Goal: Information Seeking & Learning: Learn about a topic

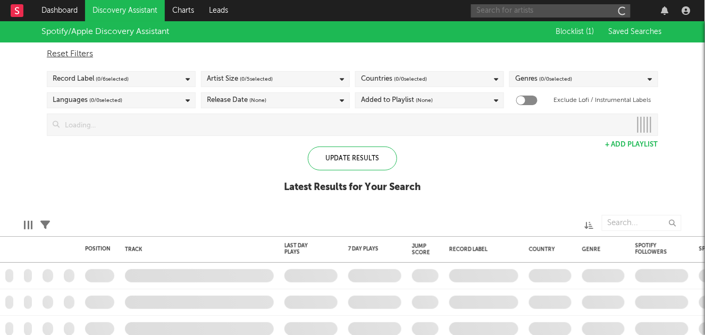
click at [526, 8] on input "text" at bounding box center [550, 10] width 159 height 13
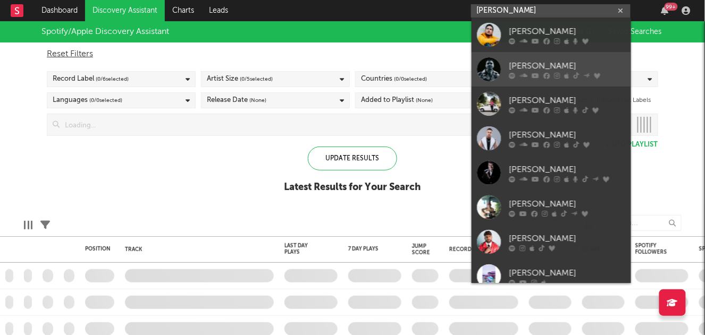
type input "[PERSON_NAME]"
click at [537, 67] on div "[PERSON_NAME]" at bounding box center [567, 66] width 117 height 13
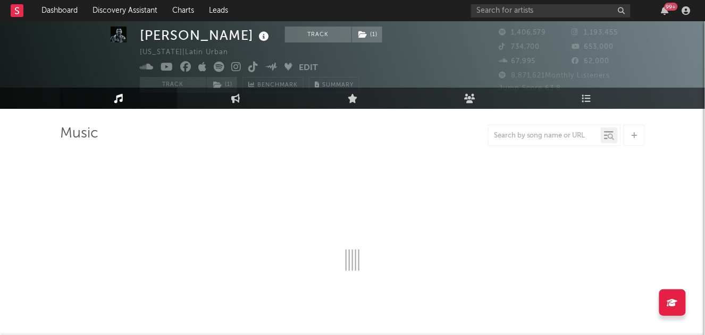
select select "6m"
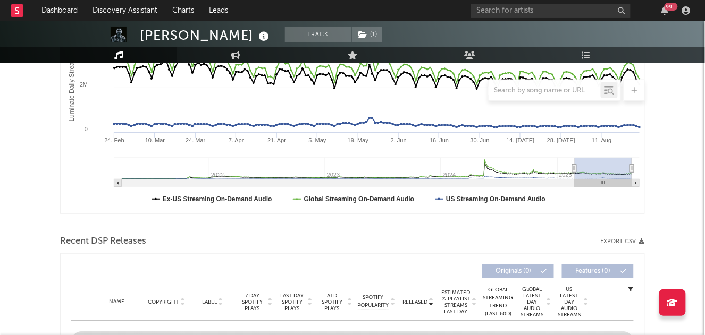
scroll to position [370, 0]
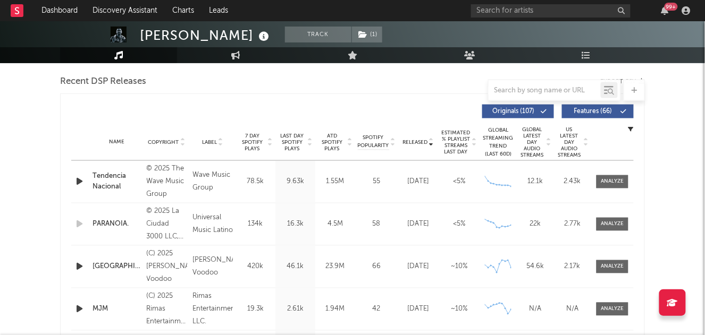
click at [431, 141] on icon at bounding box center [430, 140] width 5 height 4
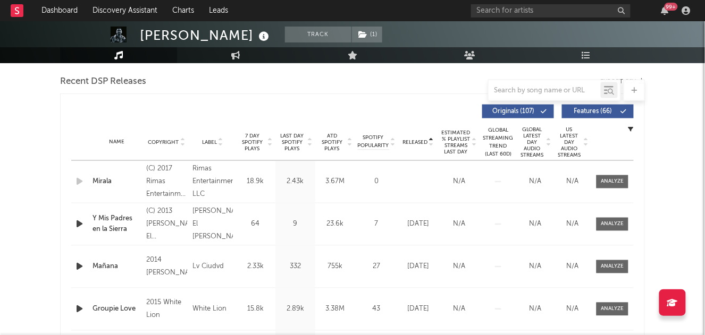
click at [431, 142] on icon at bounding box center [430, 144] width 5 height 4
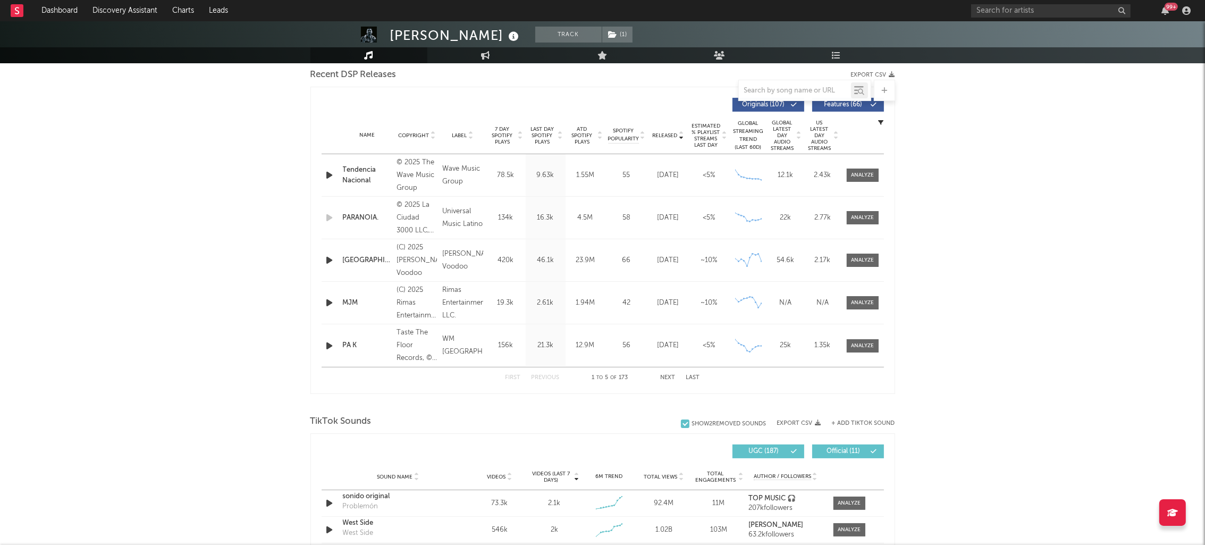
scroll to position [377, 0]
click at [667, 335] on button "Next" at bounding box center [668, 377] width 15 height 6
click at [666, 335] on button "Next" at bounding box center [668, 377] width 15 height 6
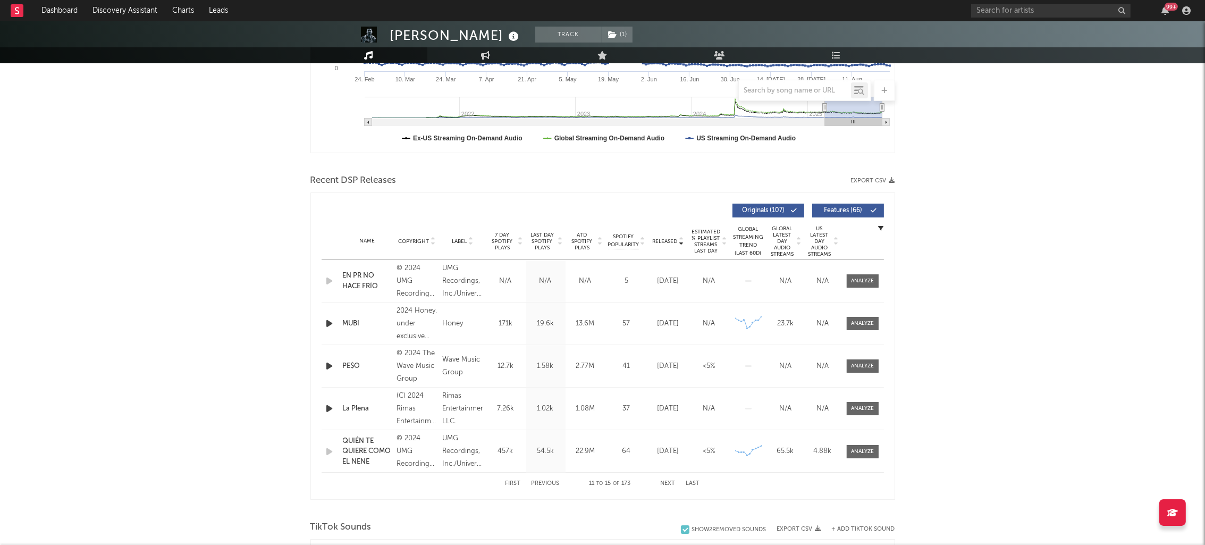
scroll to position [272, 0]
click at [539, 335] on button "Previous" at bounding box center [545, 482] width 28 height 6
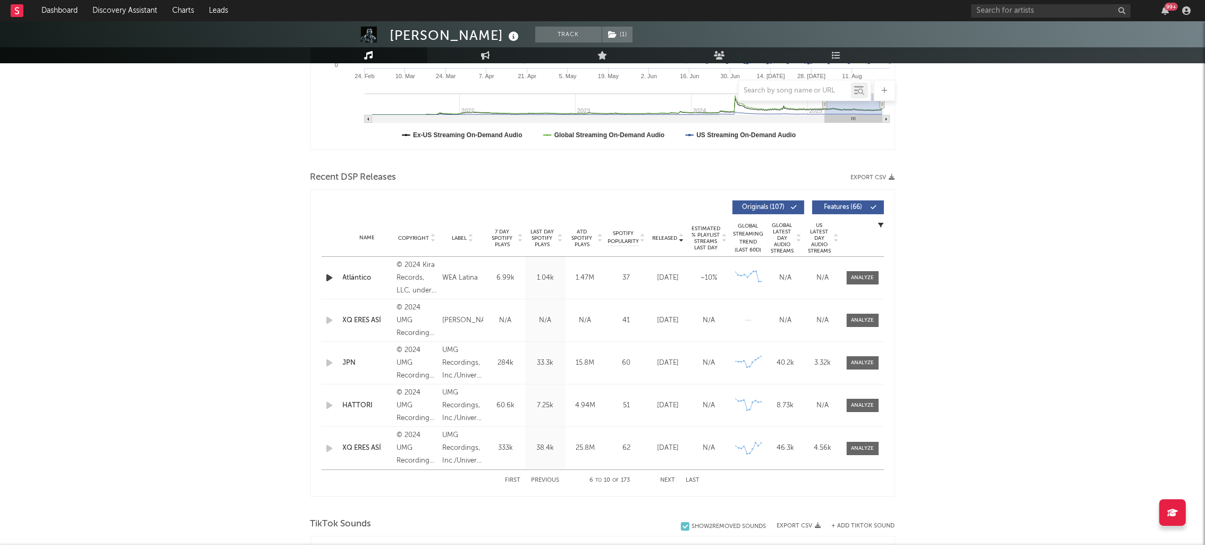
scroll to position [276, 0]
click at [704, 16] on input "text" at bounding box center [1050, 10] width 159 height 13
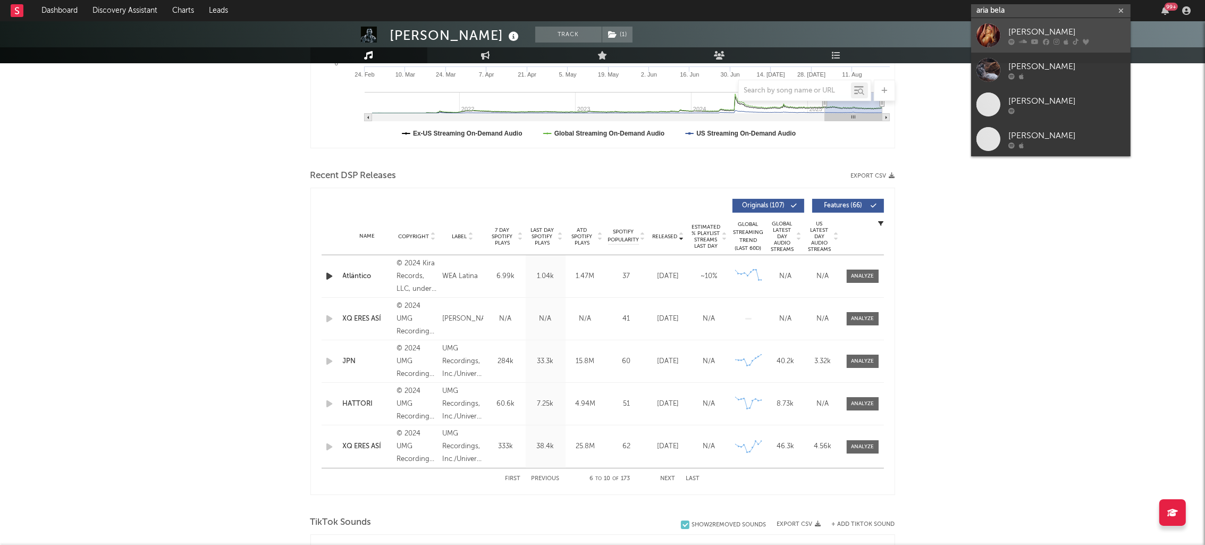
type input "aria bela"
click at [704, 31] on div "[PERSON_NAME]" at bounding box center [1066, 32] width 117 height 13
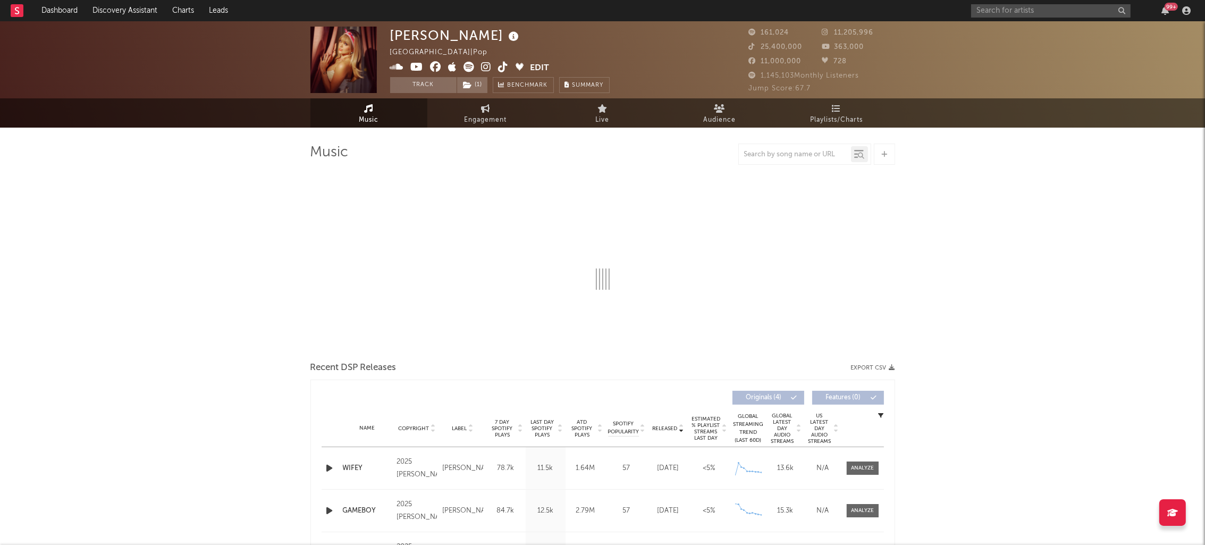
select select "1w"
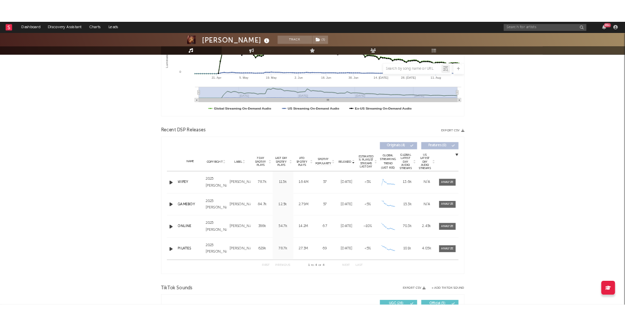
scroll to position [249, 0]
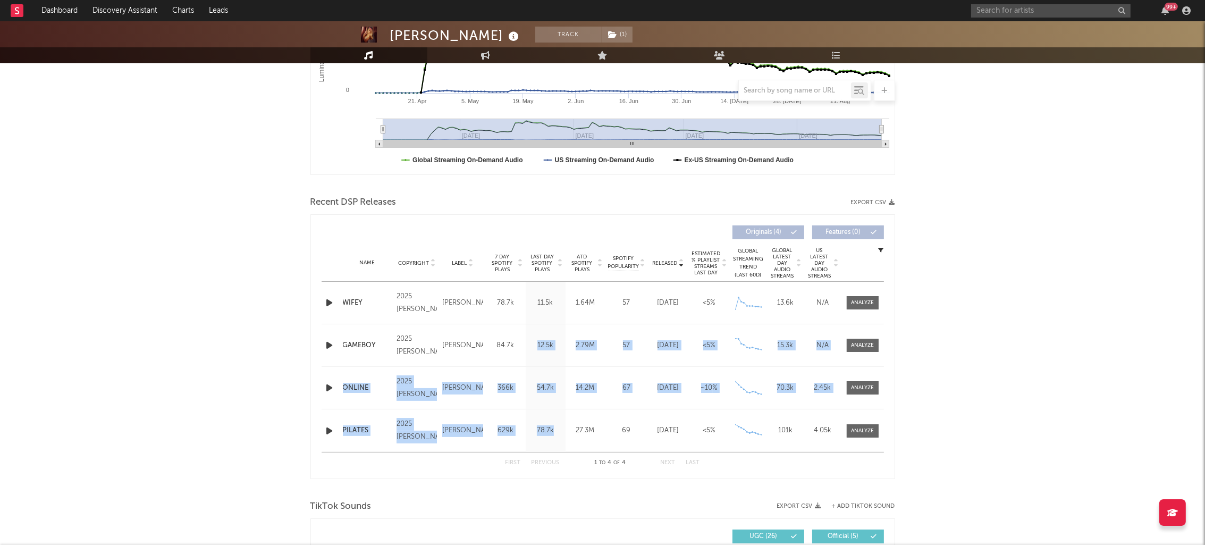
drag, startPoint x: 554, startPoint y: 425, endPoint x: 537, endPoint y: 325, distance: 101.4
click at [537, 325] on div "Name [PERSON_NAME] Copyright 2025 ARIA BELA Label ARIA BELA Album Names [PERSON…" at bounding box center [603, 367] width 562 height 170
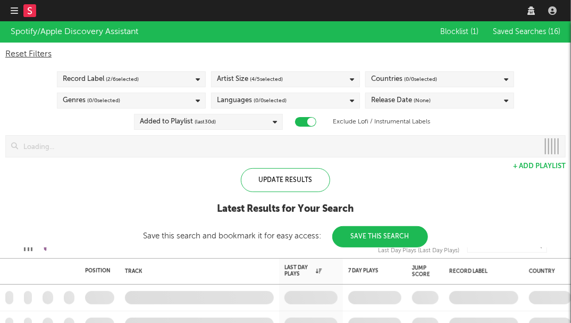
checkbox input "true"
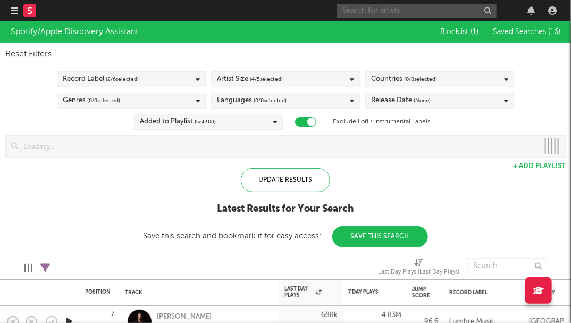
click at [442, 12] on input "text" at bounding box center [416, 10] width 159 height 13
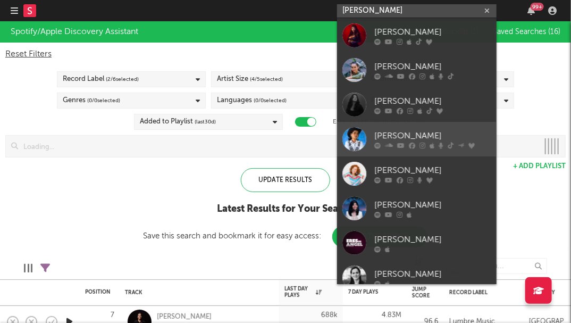
type input "[PERSON_NAME]"
click at [357, 133] on div at bounding box center [354, 139] width 24 height 24
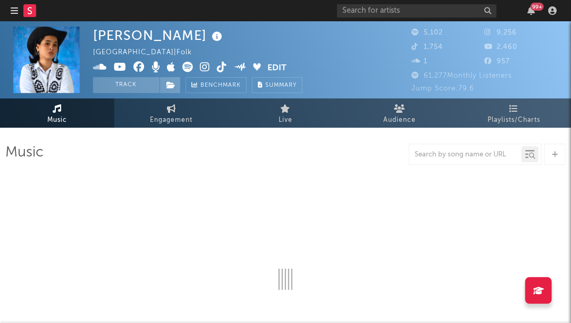
select select "6m"
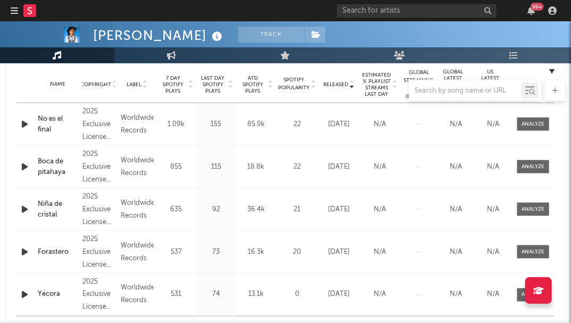
scroll to position [427, 0]
click at [231, 87] on div at bounding box center [285, 90] width 560 height 21
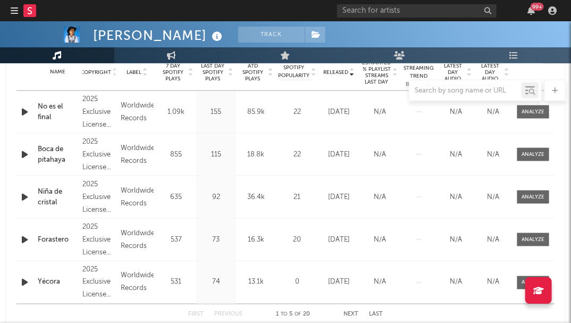
click at [235, 101] on div "Last Day Spotify Plays 155" at bounding box center [216, 112] width 40 height 42
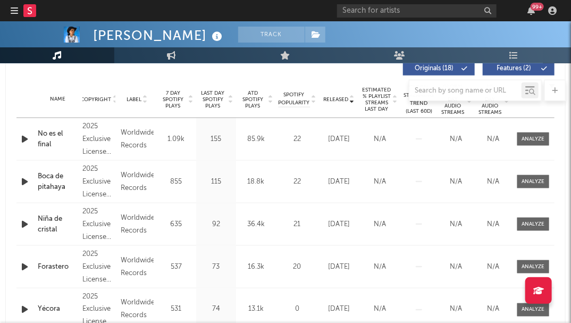
click at [232, 102] on icon at bounding box center [230, 101] width 5 height 4
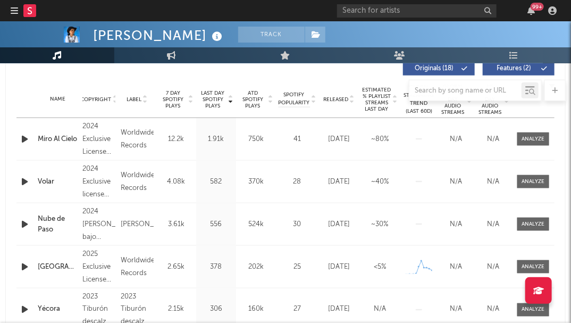
click at [231, 96] on div at bounding box center [285, 90] width 560 height 21
